Goal: Information Seeking & Learning: Learn about a topic

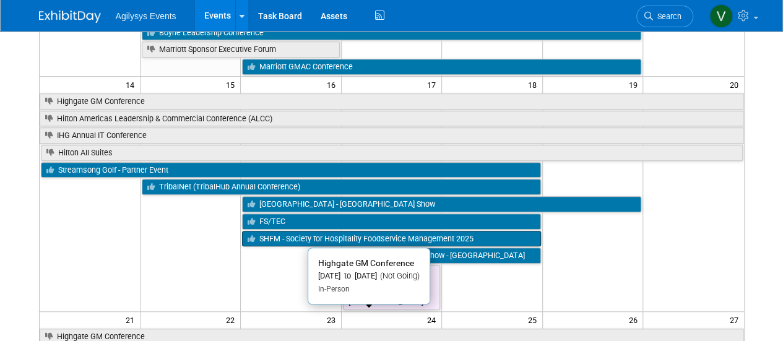
scroll to position [248, 0]
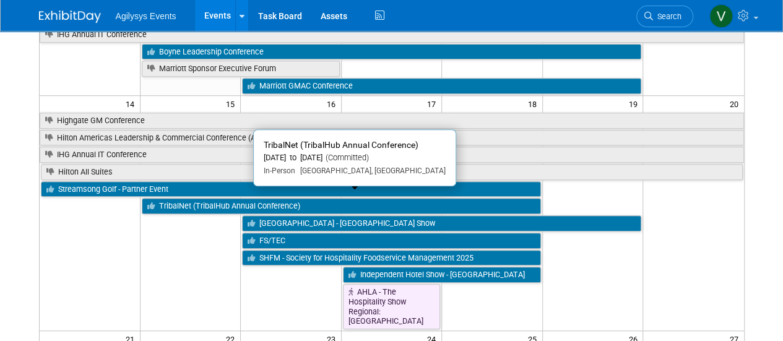
click at [225, 203] on link "TribalNet (TribalHub Annual Conference)" at bounding box center [341, 206] width 399 height 16
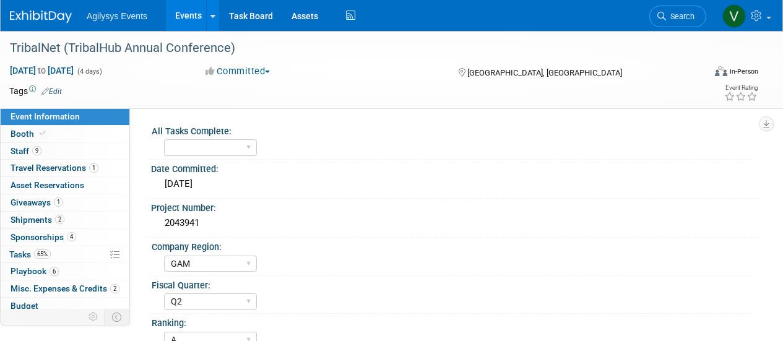
select select "GAM"
select select "Q2"
select select "A"
select select "Yes"
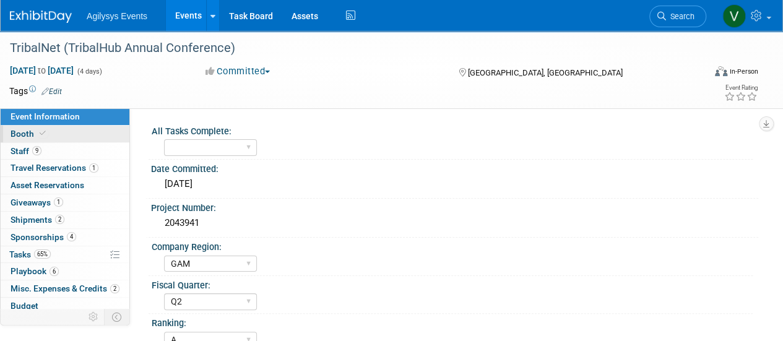
click at [43, 135] on icon at bounding box center [43, 133] width 6 height 7
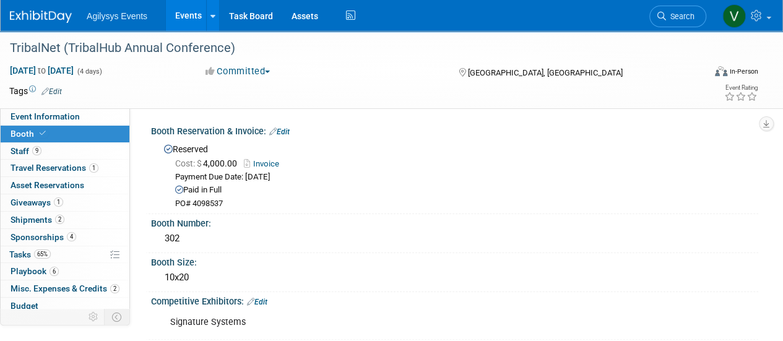
click at [52, 108] on div "TribalNet (TribalHub Annual Conference) Sep 15, 2025 to Sep 18, 2025 (4 days) S…" at bounding box center [391, 70] width 783 height 78
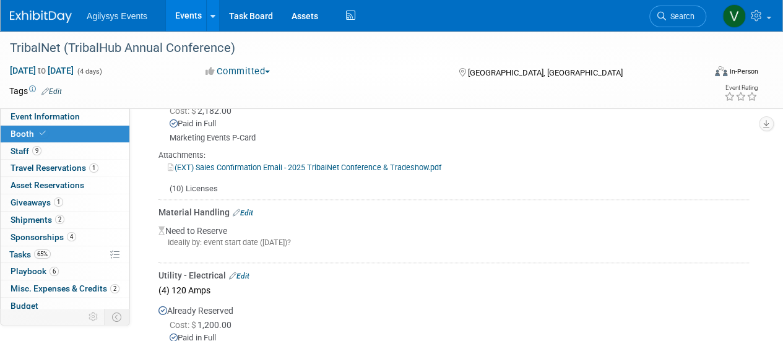
scroll to position [619, 0]
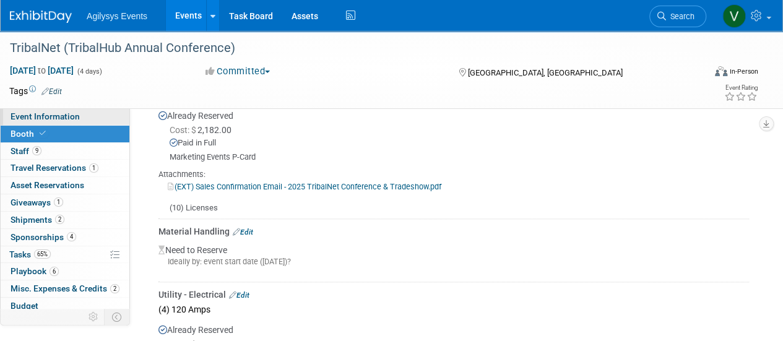
click at [58, 122] on link "Event Information" at bounding box center [65, 116] width 129 height 17
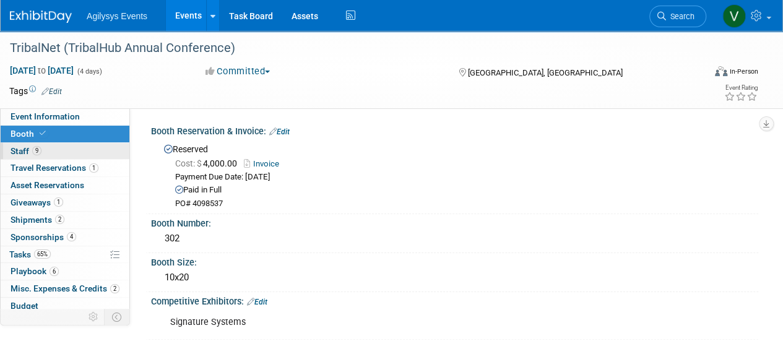
select select "GAM"
select select "Q2"
select select "A"
select select "Yes"
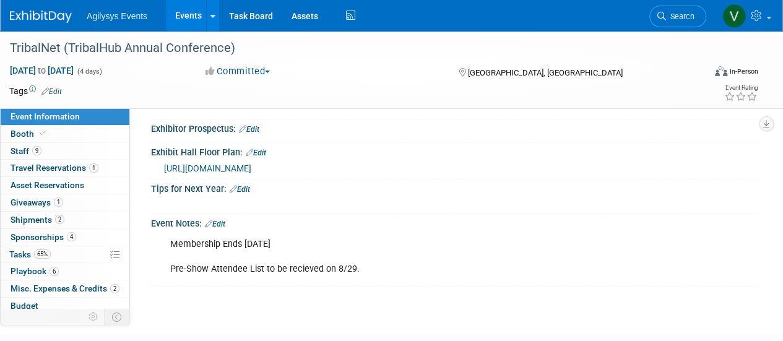
scroll to position [535, 0]
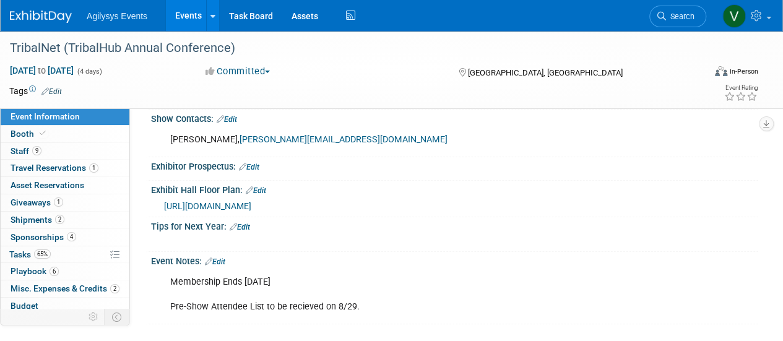
click at [251, 211] on span "https://s4.goeshow.com/tribalhub/tribalnet/2025/exh_map.cfm" at bounding box center [207, 206] width 87 height 10
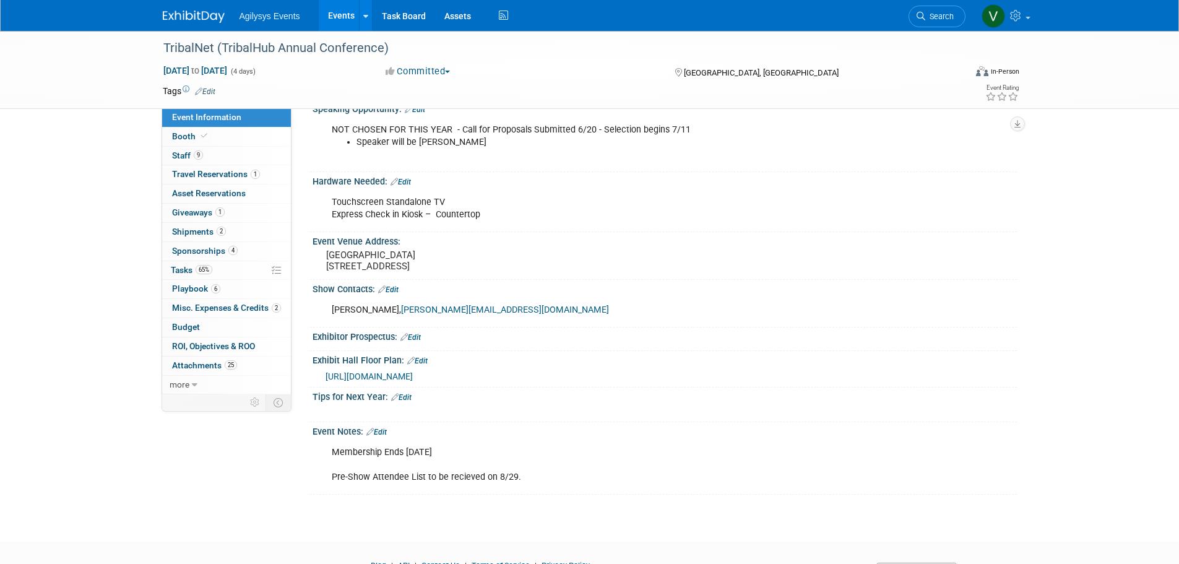
scroll to position [255, 0]
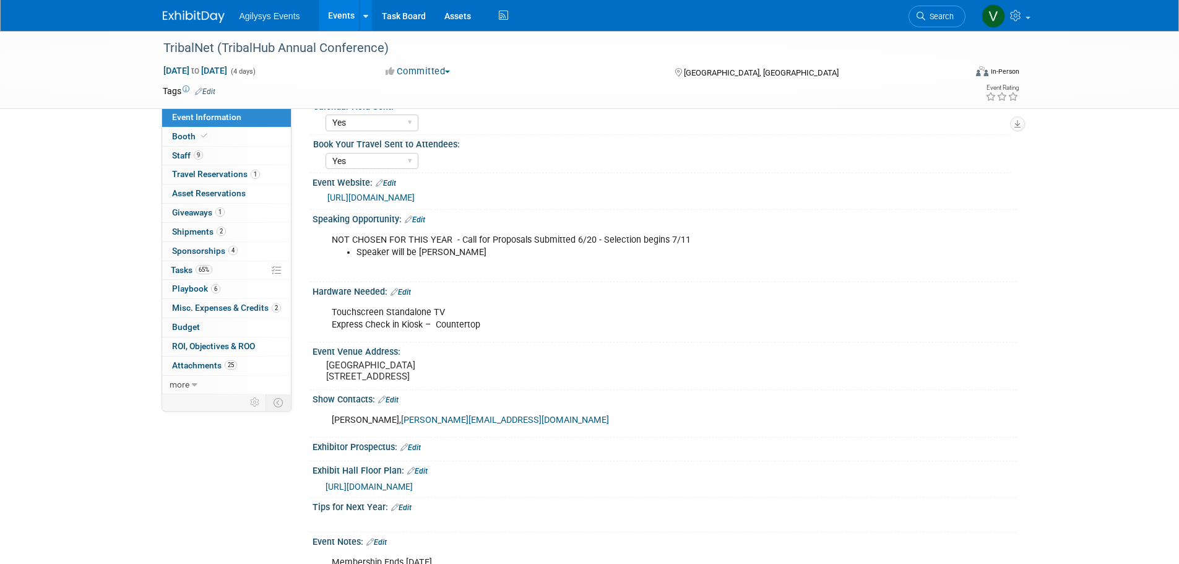
click at [415, 200] on link "https://www.tribalnetconference.com/" at bounding box center [370, 197] width 87 height 10
